Goal: Information Seeking & Learning: Learn about a topic

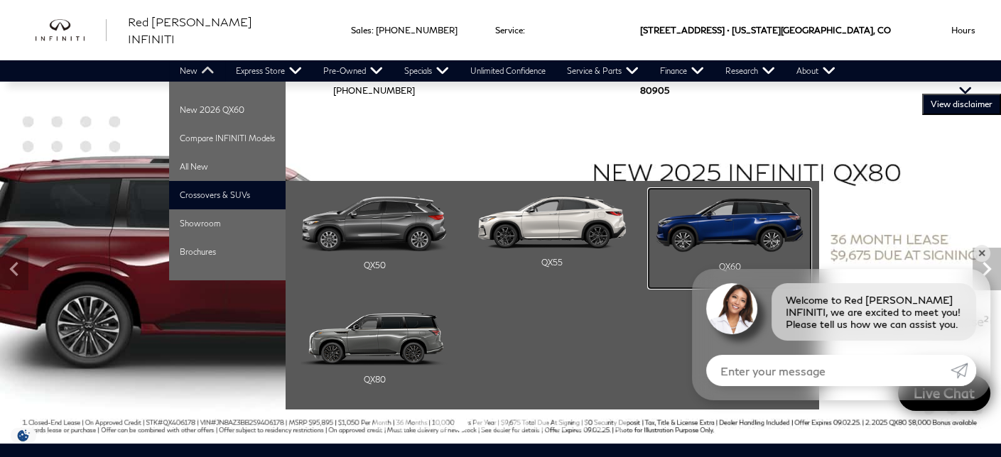
click at [733, 230] on img "Main Navigation" at bounding box center [729, 224] width 148 height 57
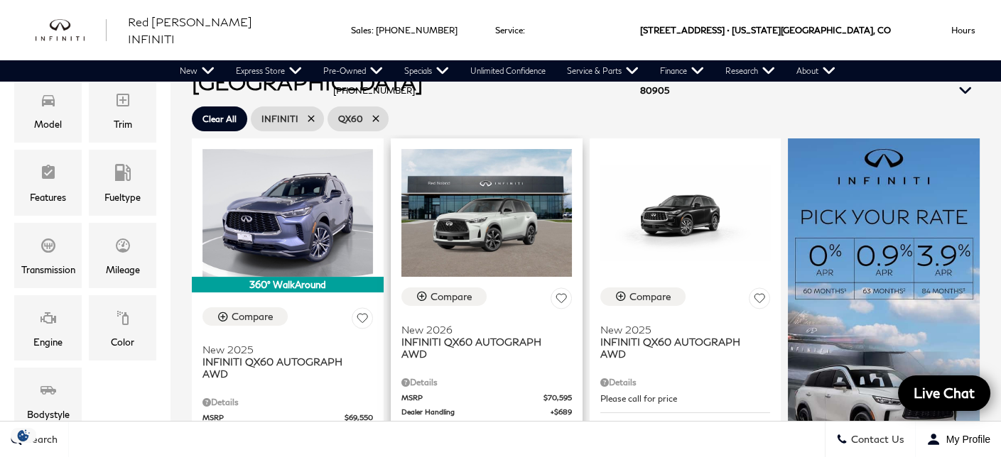
scroll to position [355, 0]
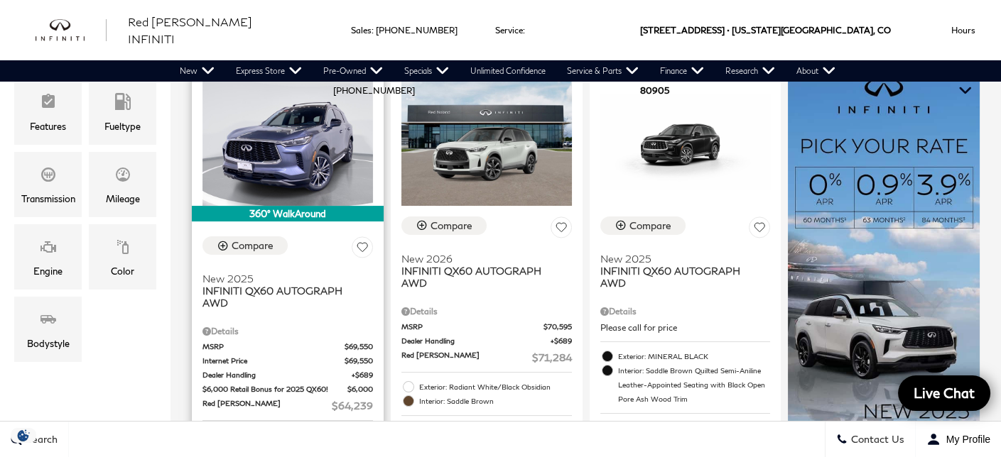
click at [271, 318] on div "Details" at bounding box center [287, 328] width 170 height 20
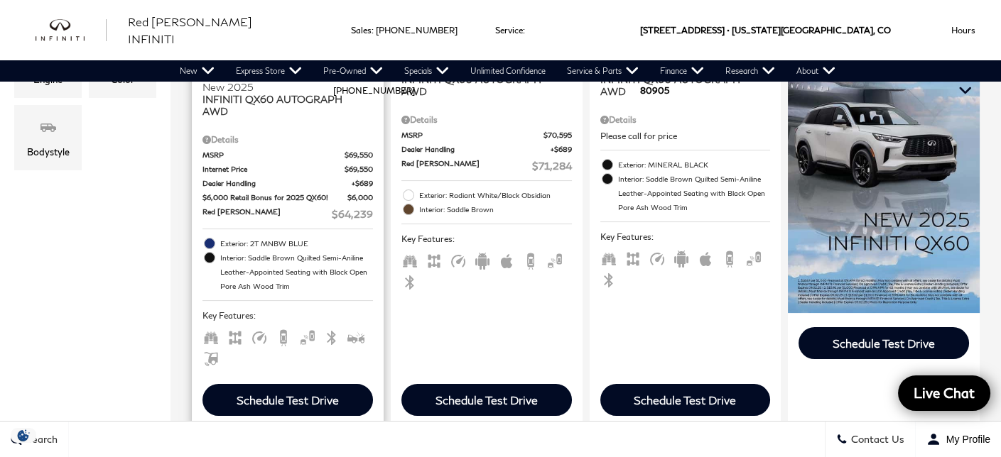
scroll to position [568, 0]
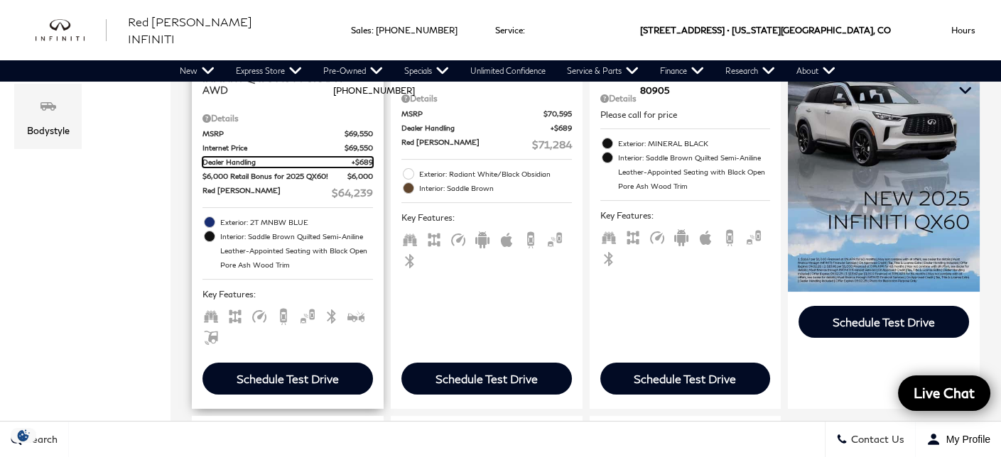
click at [213, 157] on span "Dealer Handling" at bounding box center [276, 162] width 149 height 11
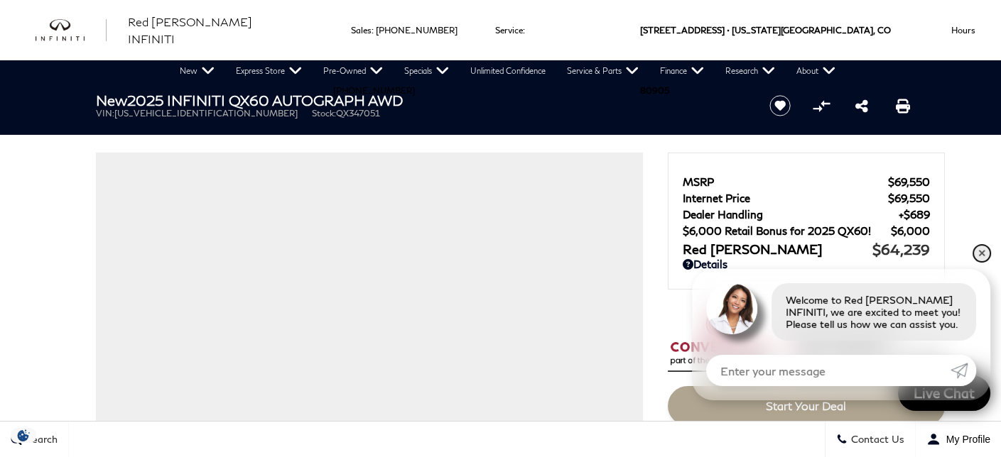
click at [980, 253] on link "✕" at bounding box center [981, 253] width 17 height 17
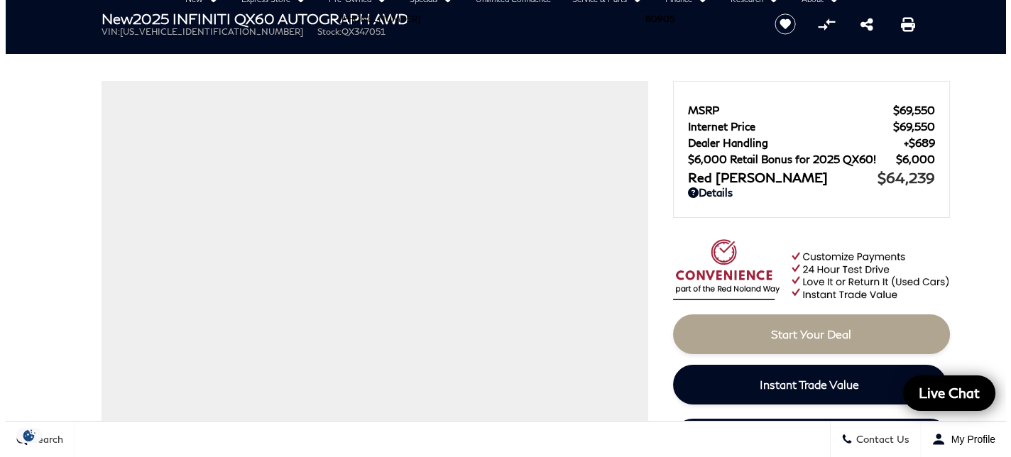
scroll to position [142, 0]
